Goal: Browse casually: Explore the website without a specific task or goal

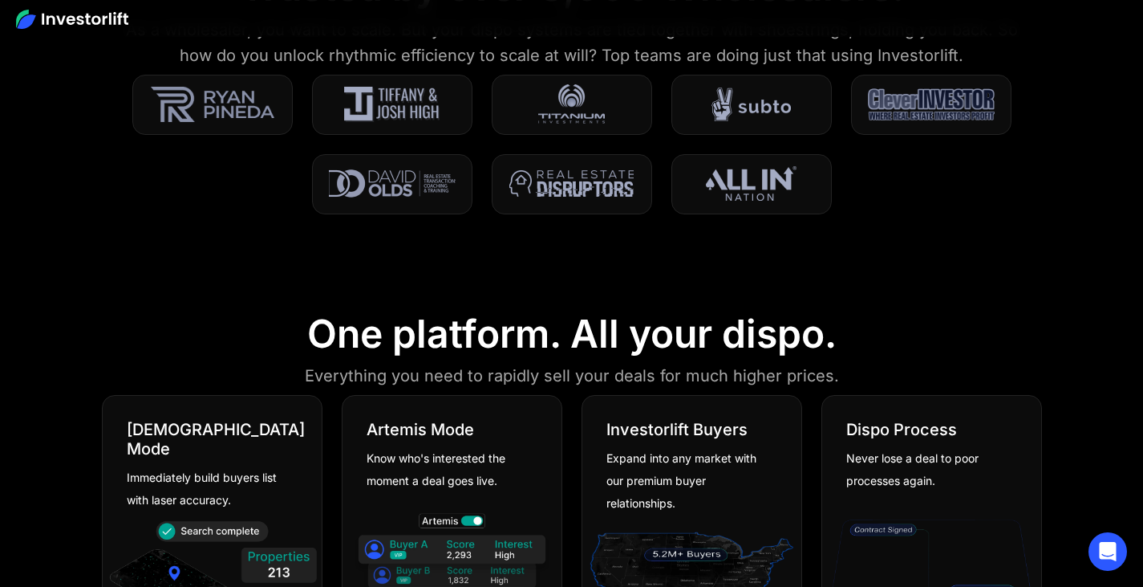
scroll to position [562, 0]
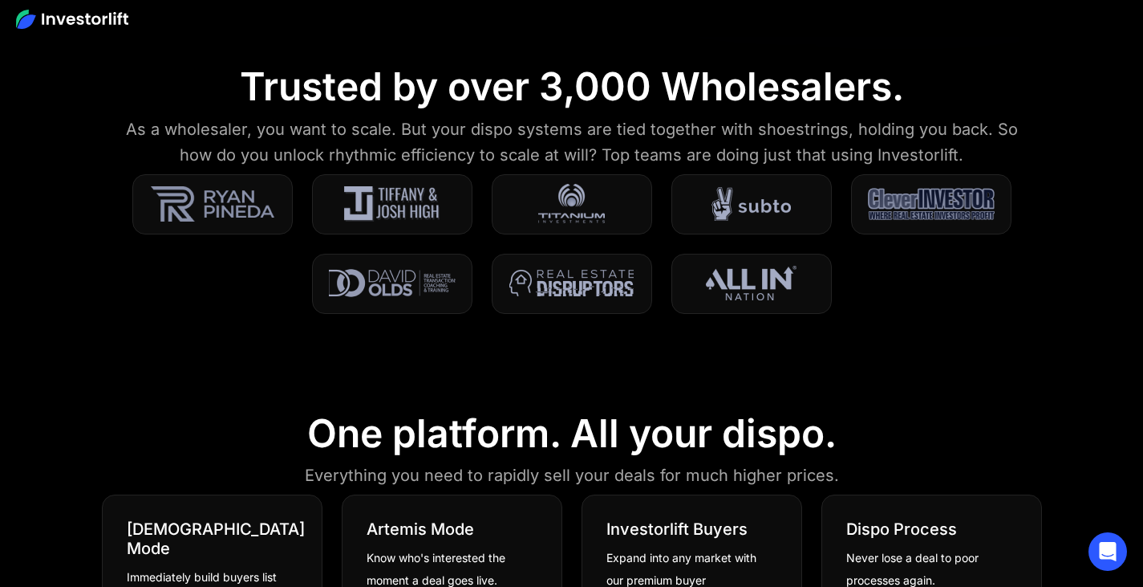
click at [473, 90] on div "Trusted by over 3,000 Wholesalers." at bounding box center [572, 86] width 664 height 47
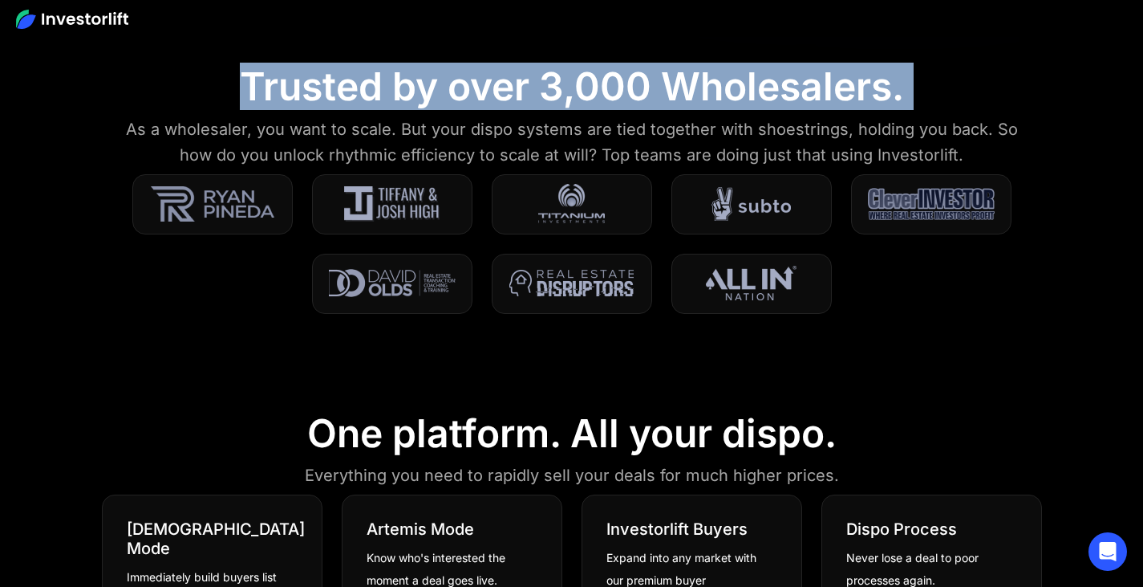
click at [473, 90] on div "Trusted by over 3,000 Wholesalers." at bounding box center [572, 86] width 664 height 47
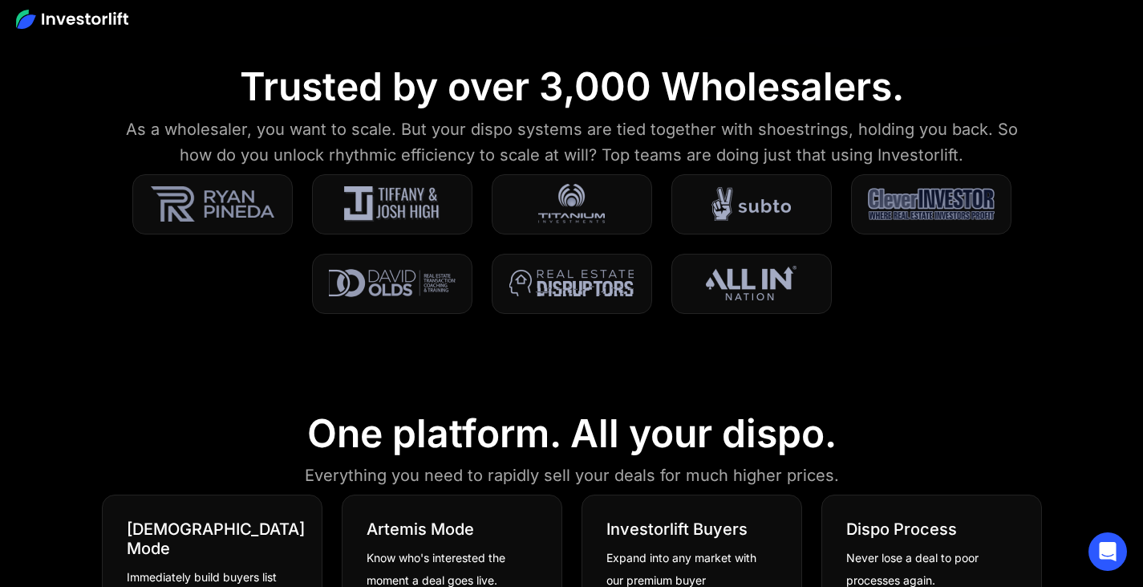
click at [144, 281] on section "Trusted by over 3,000 Wholesalers. As a wholesaler, you want to scale. But your…" at bounding box center [571, 198] width 1143 height 347
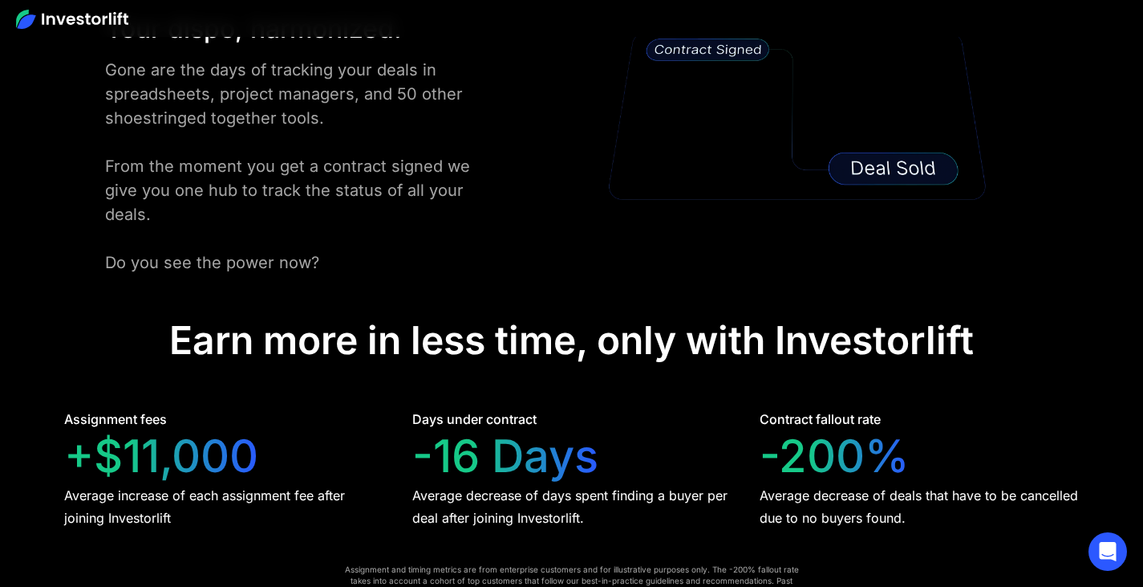
scroll to position [3049, 0]
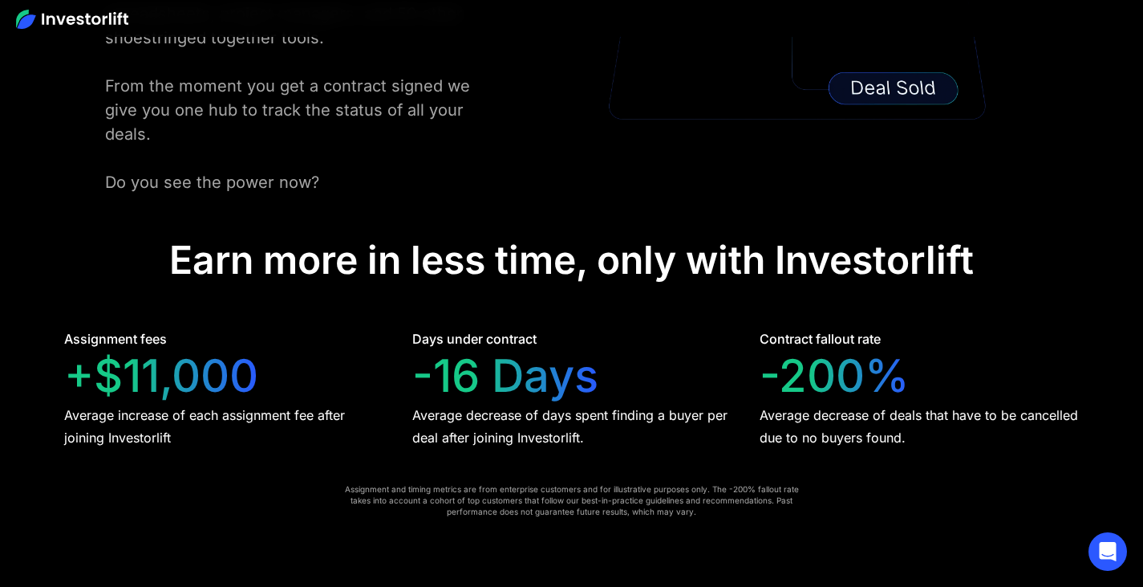
click at [522, 270] on div "Earn more in less time, only with Investorlift" at bounding box center [571, 260] width 805 height 47
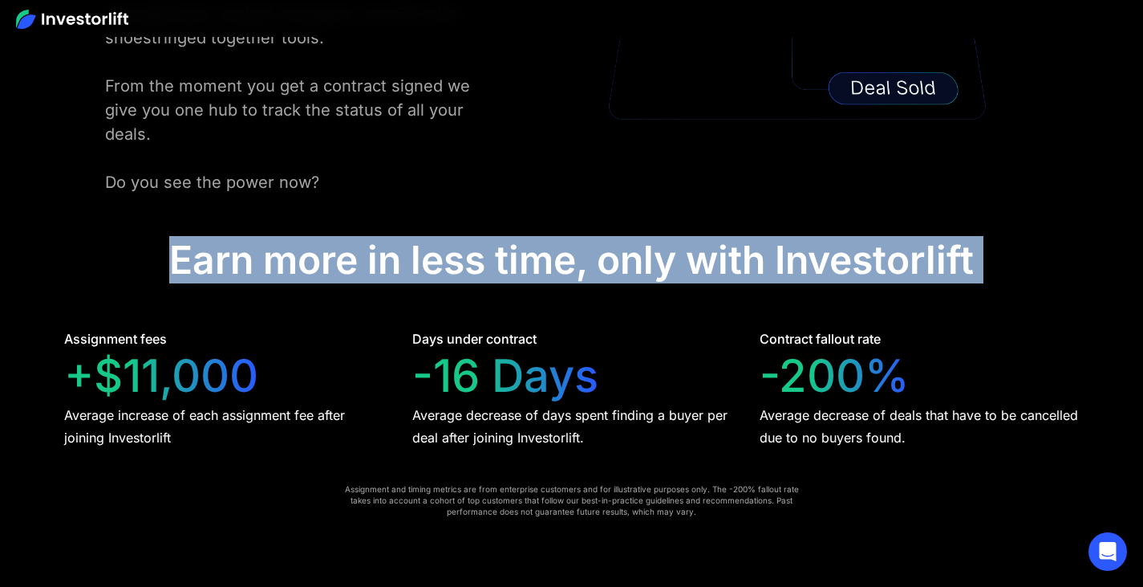
click at [522, 270] on div "Earn more in less time, only with Investorlift" at bounding box center [571, 260] width 805 height 47
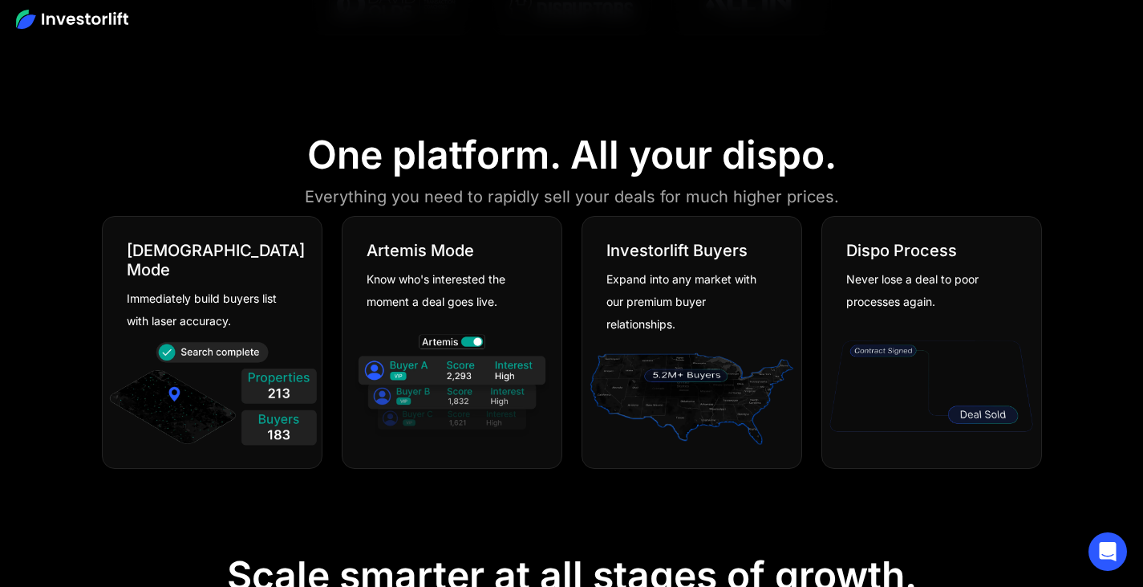
scroll to position [750, 0]
